Goal: Understand process/instructions: Learn about a topic

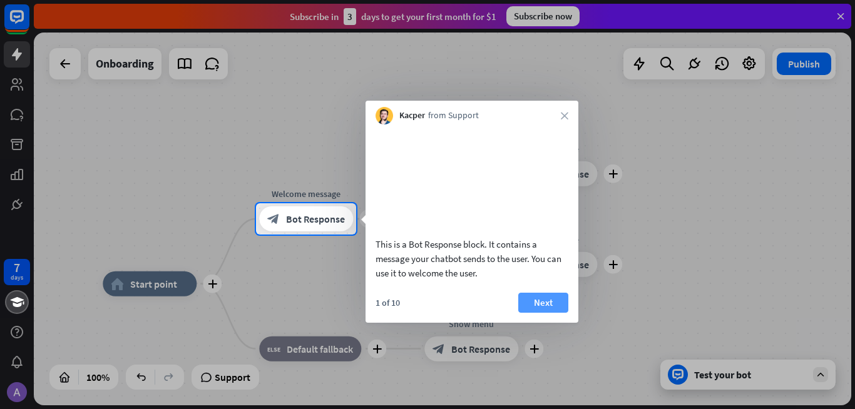
click at [545, 312] on button "Next" at bounding box center [543, 303] width 50 height 20
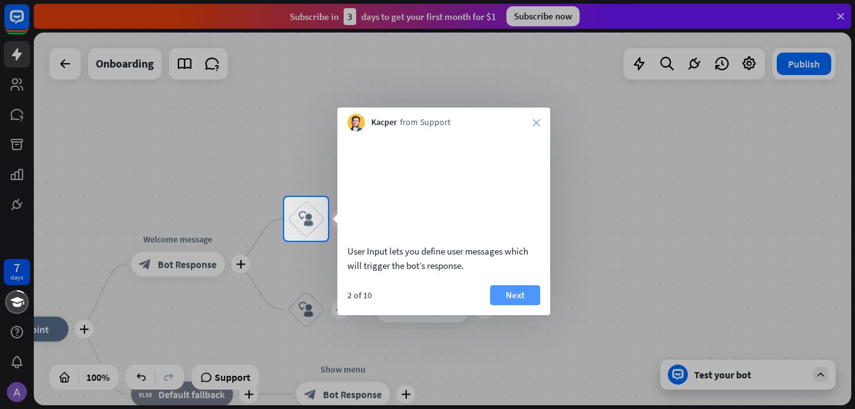
click at [502, 305] on button "Next" at bounding box center [515, 295] width 50 height 20
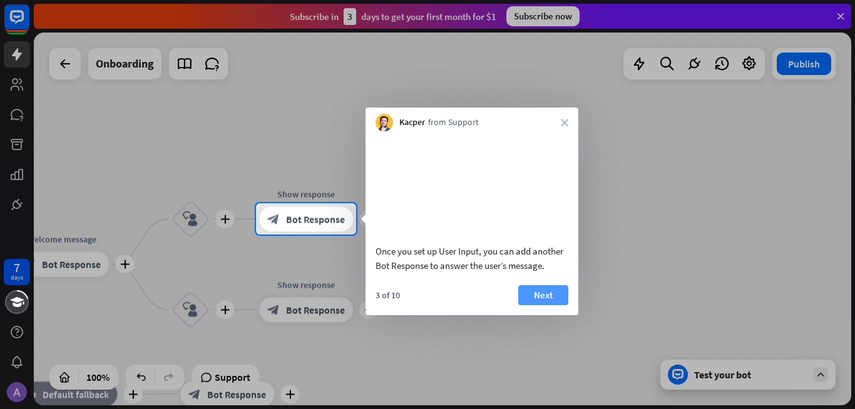
click at [539, 305] on button "Next" at bounding box center [543, 295] width 50 height 20
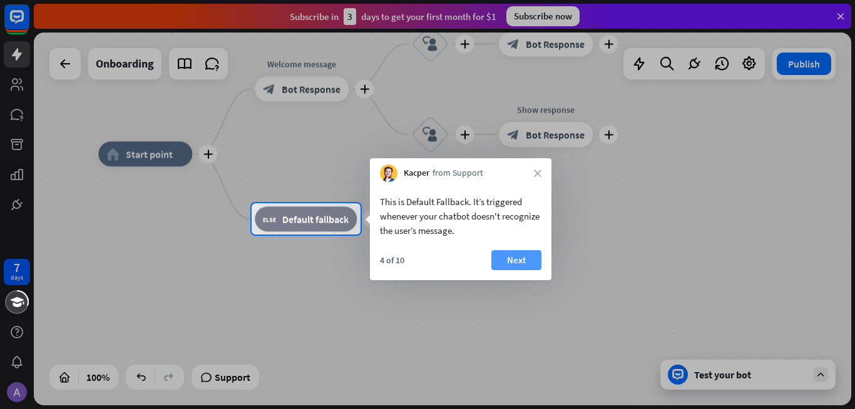
click at [520, 267] on button "Next" at bounding box center [516, 260] width 50 height 20
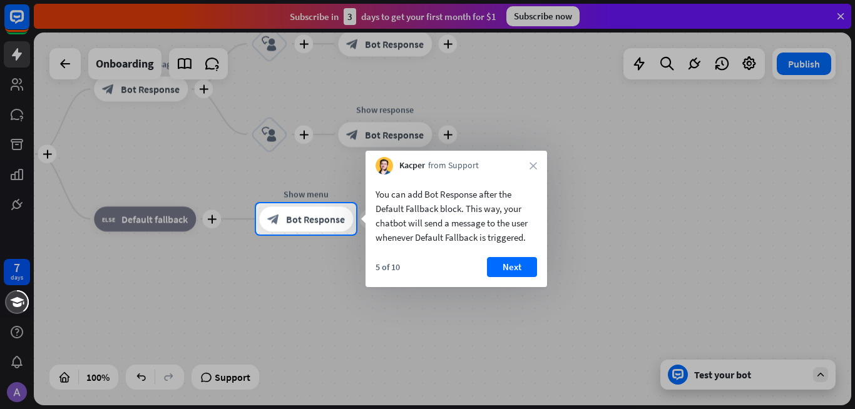
click at [534, 161] on div "Kacper from Support close" at bounding box center [455, 163] width 181 height 24
click at [532, 161] on div "Kacper from Support close" at bounding box center [455, 163] width 181 height 24
click at [506, 262] on button "Next" at bounding box center [512, 267] width 50 height 20
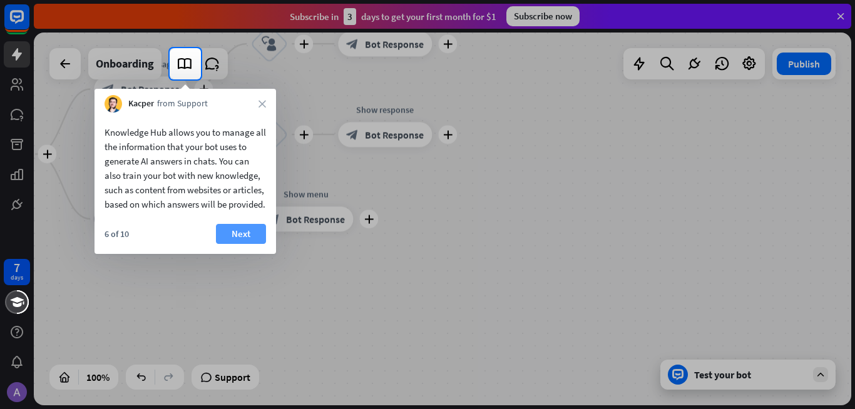
click at [248, 244] on button "Next" at bounding box center [241, 234] width 50 height 20
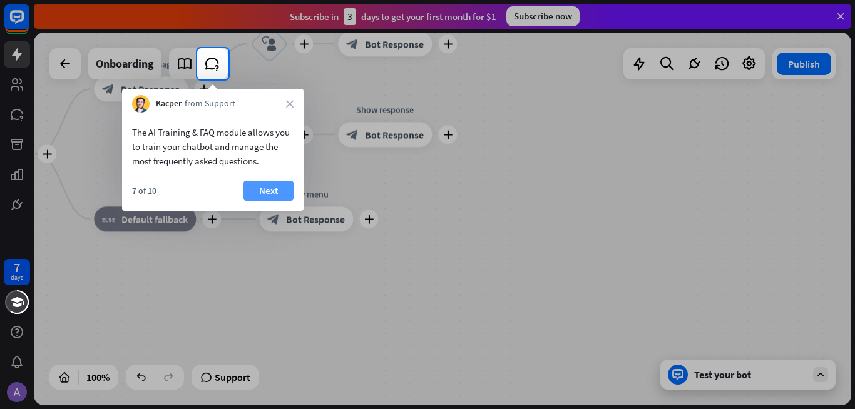
click at [258, 186] on button "Next" at bounding box center [268, 191] width 50 height 20
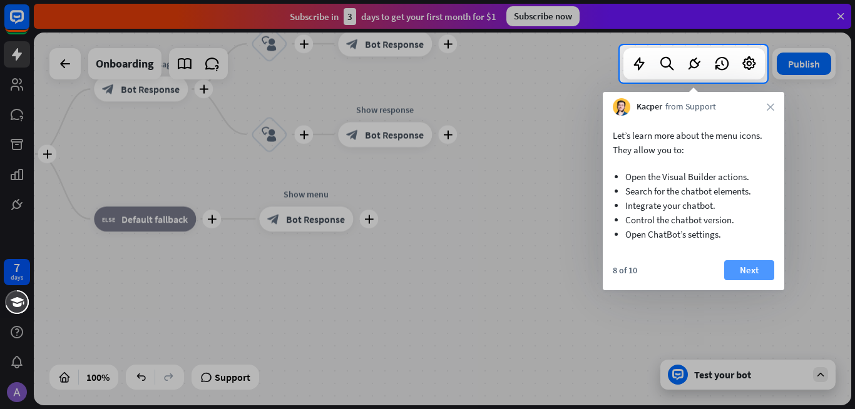
click at [757, 265] on button "Next" at bounding box center [749, 270] width 50 height 20
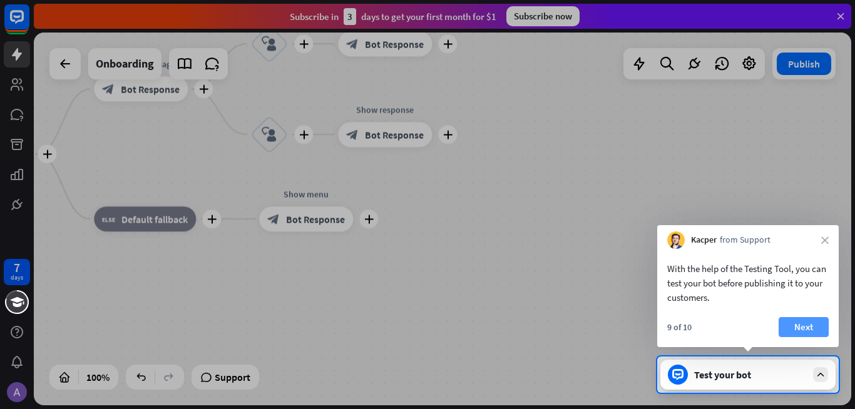
click at [806, 327] on button "Next" at bounding box center [803, 327] width 50 height 20
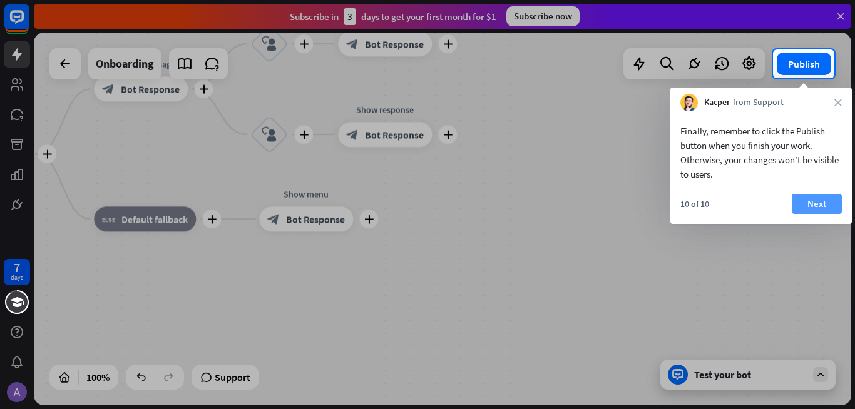
click at [821, 199] on button "Next" at bounding box center [816, 204] width 50 height 20
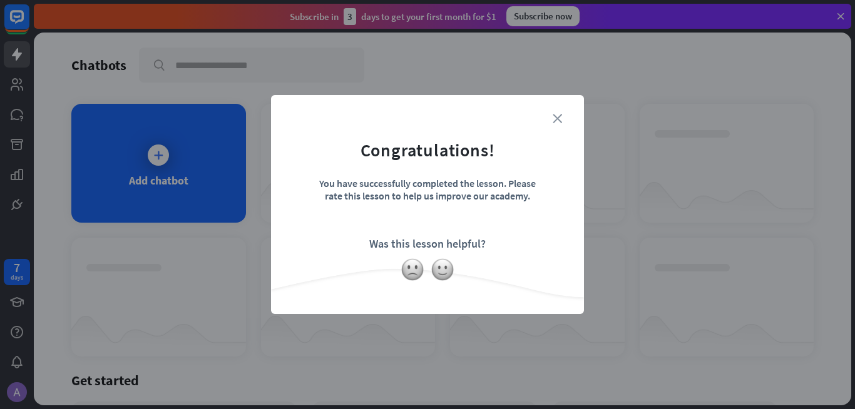
click at [557, 118] on icon "close" at bounding box center [556, 118] width 9 height 9
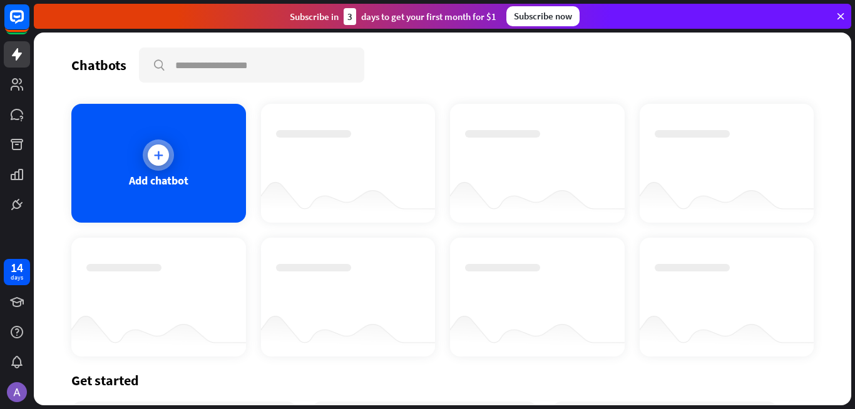
click at [170, 150] on div at bounding box center [158, 155] width 31 height 31
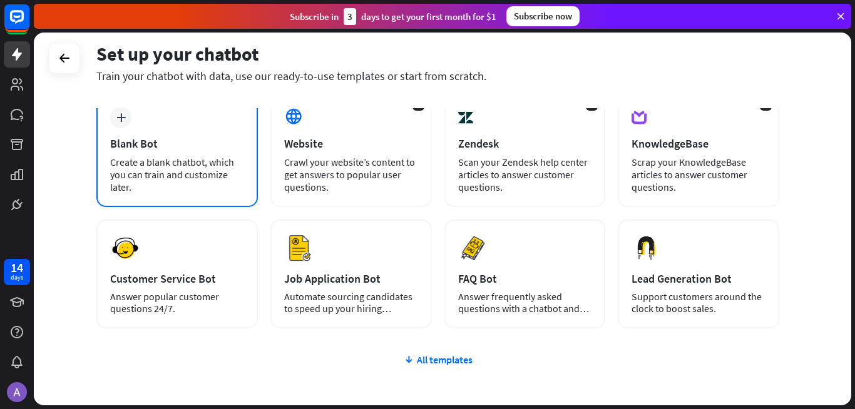
scroll to position [145, 0]
